Goal: Task Accomplishment & Management: Find specific page/section

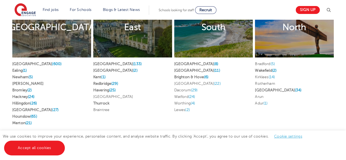
scroll to position [1073, 0]
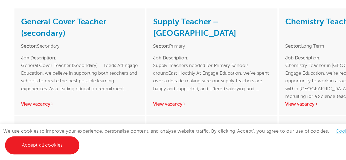
scroll to position [762, 0]
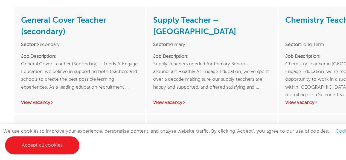
click at [116, 95] on div "General Cover Teacher (secondary) Sector: Secondary Job Description: General Co…" at bounding box center [65, 78] width 107 height 87
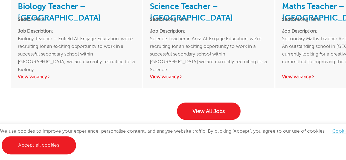
scroll to position [862, 0]
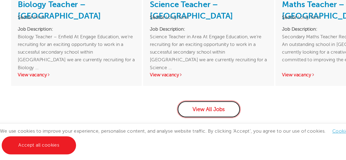
click at [166, 111] on link "View All Jobs" at bounding box center [173, 118] width 52 height 14
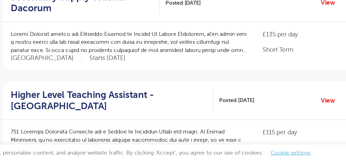
scroll to position [480, 0]
click at [194, 63] on p at bounding box center [174, 58] width 166 height 17
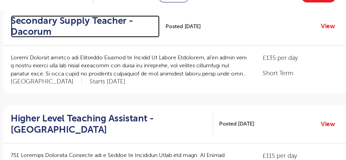
click at [154, 28] on h2 "Secondary Supply Teacher - Dacorum" at bounding box center [141, 31] width 101 height 16
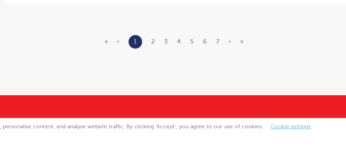
scroll to position [715, 0]
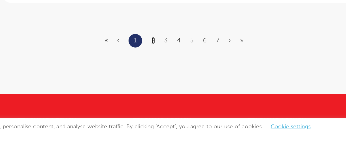
click at [190, 73] on link "2" at bounding box center [191, 75] width 2 height 5
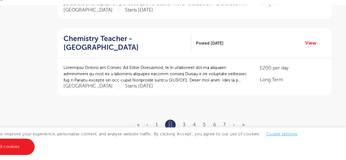
scroll to position [653, 0]
click at [200, 125] on link "3" at bounding box center [200, 127] width 2 height 5
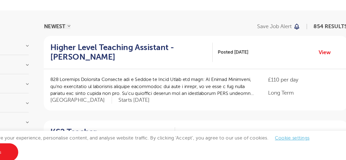
scroll to position [22, 0]
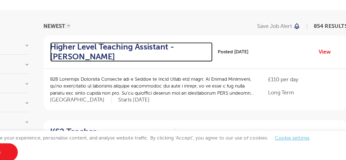
click at [161, 63] on h2 "Higher Level Teaching Assistant - Brent" at bounding box center [155, 66] width 128 height 16
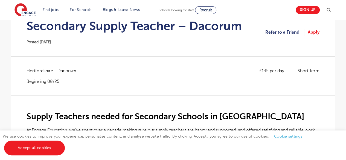
click at [140, 76] on div "£135 per day Short Term Hertfordshire - Dacorum Beginning 08/25" at bounding box center [173, 75] width 293 height 17
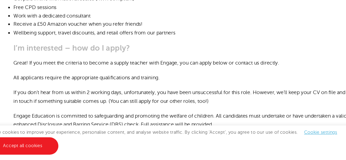
scroll to position [308, 0]
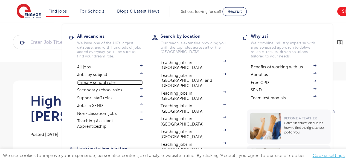
click at [96, 73] on link "Primary school roles" at bounding box center [95, 72] width 57 height 4
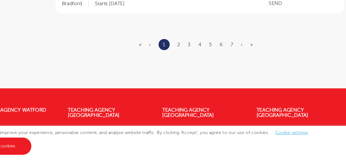
scroll to position [765, 0]
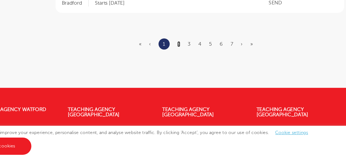
click at [190, 58] on link "2" at bounding box center [191, 60] width 2 height 5
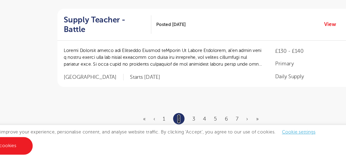
scroll to position [694, 0]
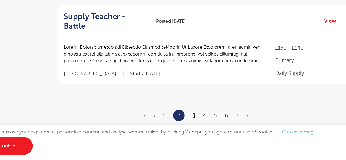
click at [199, 120] on link "3" at bounding box center [200, 122] width 2 height 5
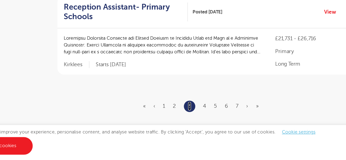
scroll to position [0, 0]
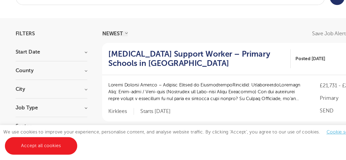
scroll to position [14, 0]
click at [49, 86] on div "County [GEOGRAPHIC_DATA] 18 [GEOGRAPHIC_DATA] 14 [GEOGRAPHIC_DATA] 7 [GEOGRAPHI…" at bounding box center [43, 87] width 60 height 10
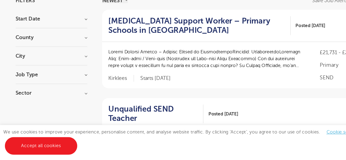
scroll to position [42, 0]
click at [72, 71] on h3 "City" at bounding box center [43, 72] width 60 height 4
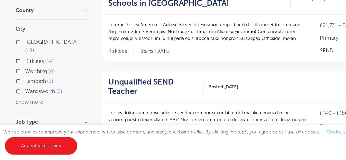
scroll to position [64, 0]
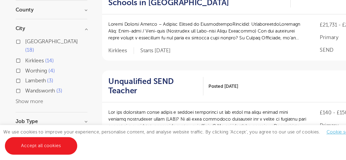
click at [29, 108] on button "Show more" at bounding box center [24, 110] width 23 height 5
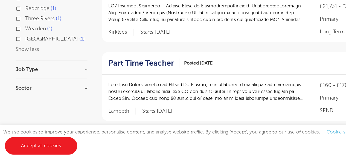
scroll to position [228, 0]
click at [72, 82] on h3 "Job Type" at bounding box center [43, 83] width 60 height 4
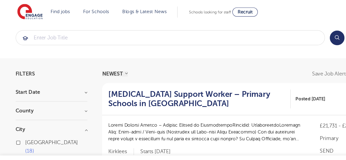
scroll to position [5, 0]
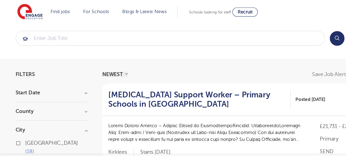
click at [62, 91] on h3 "County" at bounding box center [43, 93] width 60 height 4
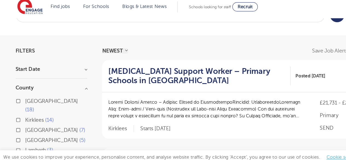
scroll to position [11, 0]
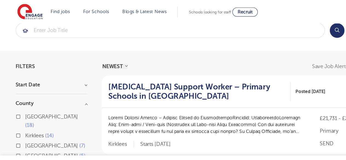
click at [71, 73] on h3 "Start Date" at bounding box center [43, 71] width 60 height 4
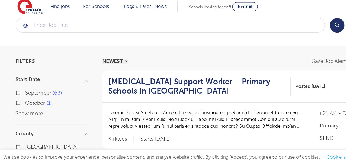
click at [52, 81] on div "September 63" at bounding box center [43, 83] width 60 height 8
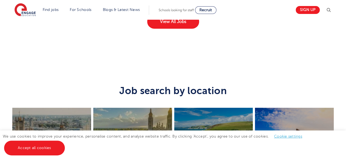
scroll to position [972, 0]
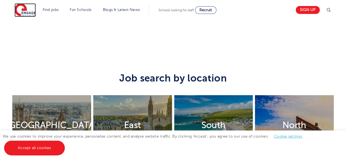
click at [22, 9] on img at bounding box center [24, 10] width 21 height 14
